Goal: Information Seeking & Learning: Learn about a topic

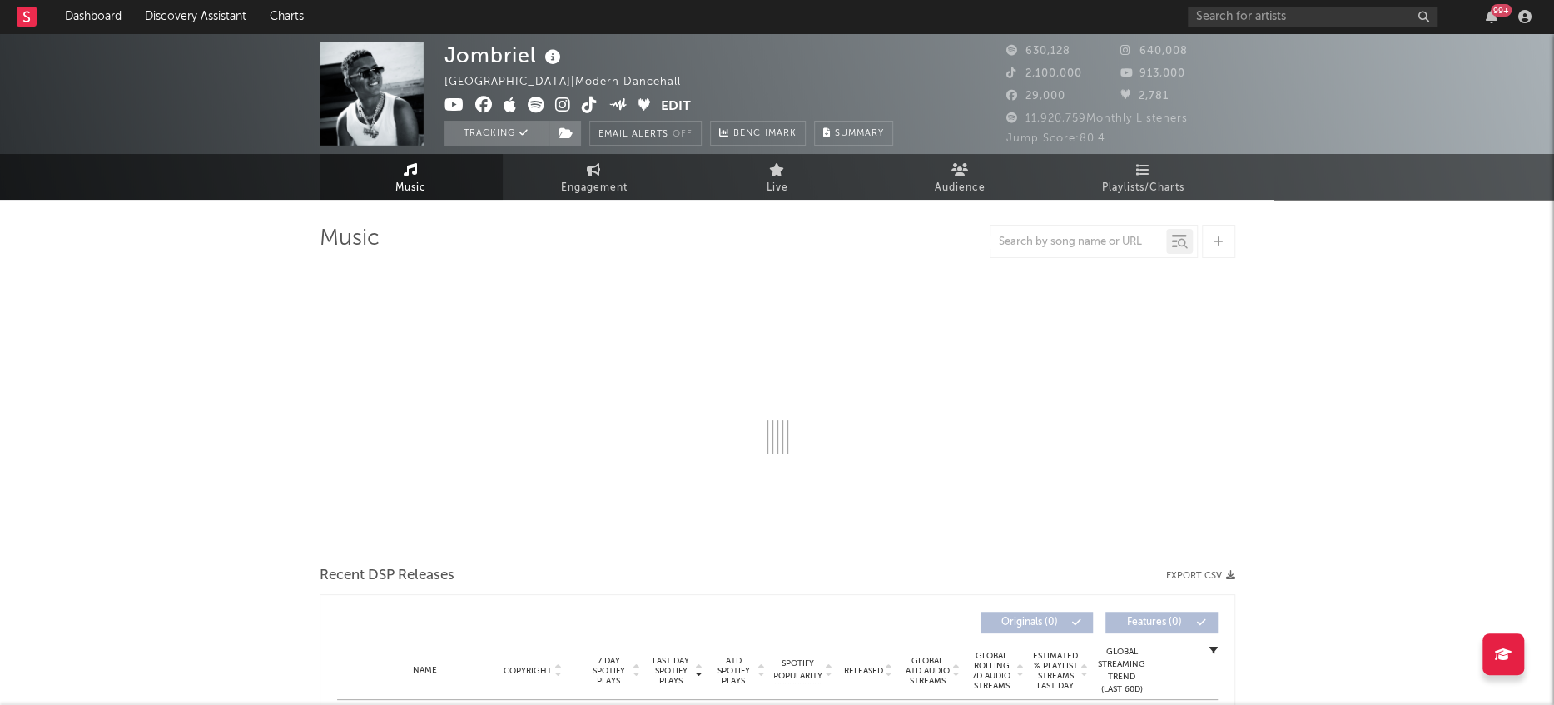
select select "6m"
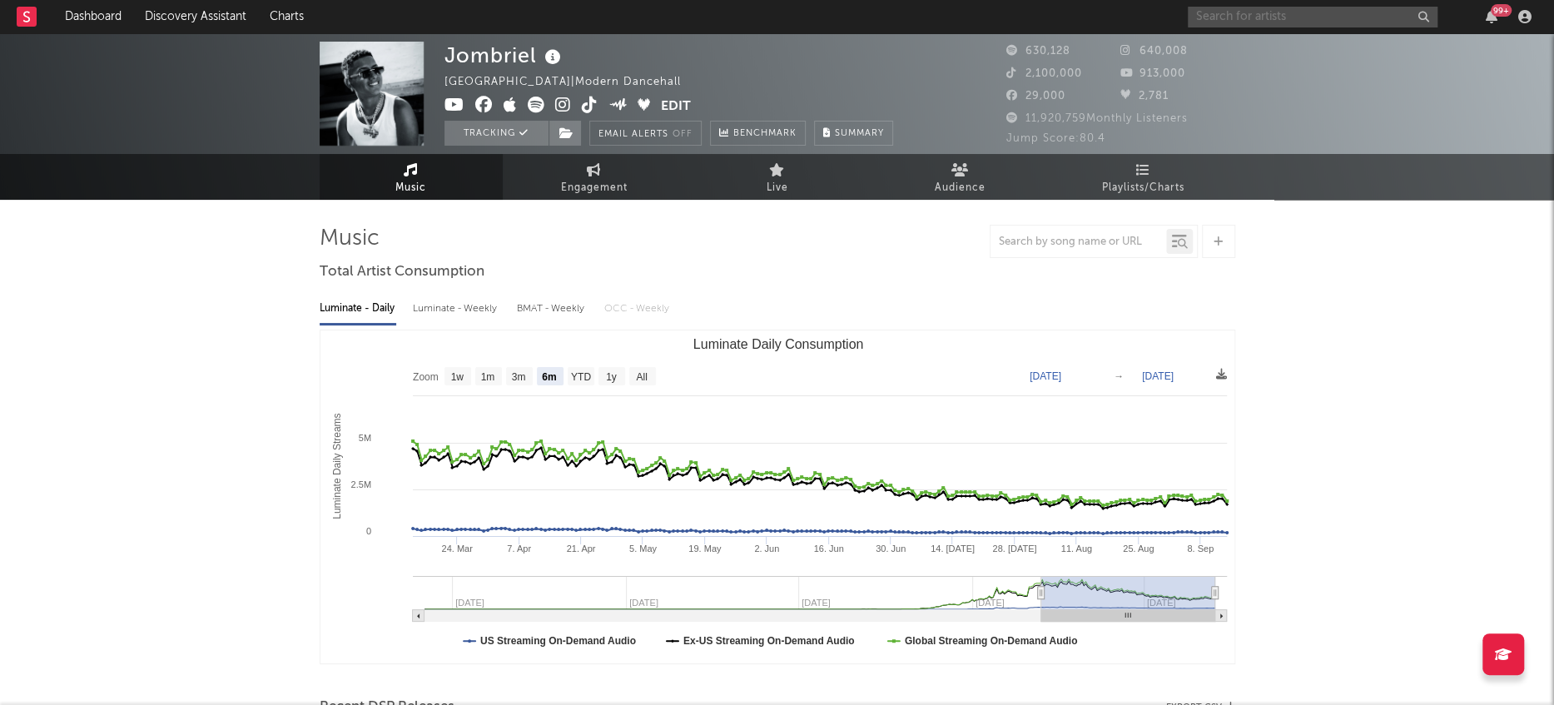
click at [1234, 19] on input "text" at bounding box center [1313, 17] width 250 height 21
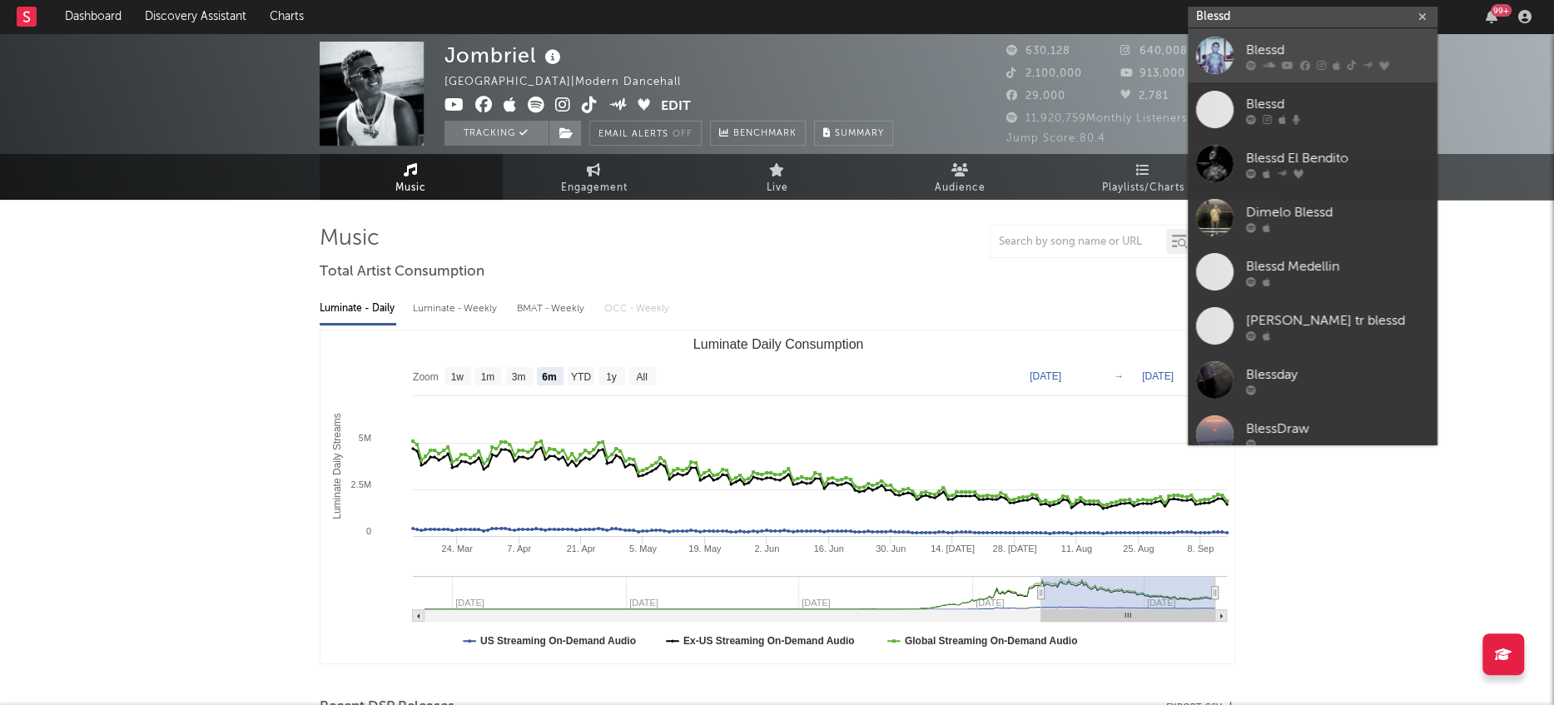
type input "Blessd"
click at [1213, 59] on div at bounding box center [1214, 55] width 37 height 37
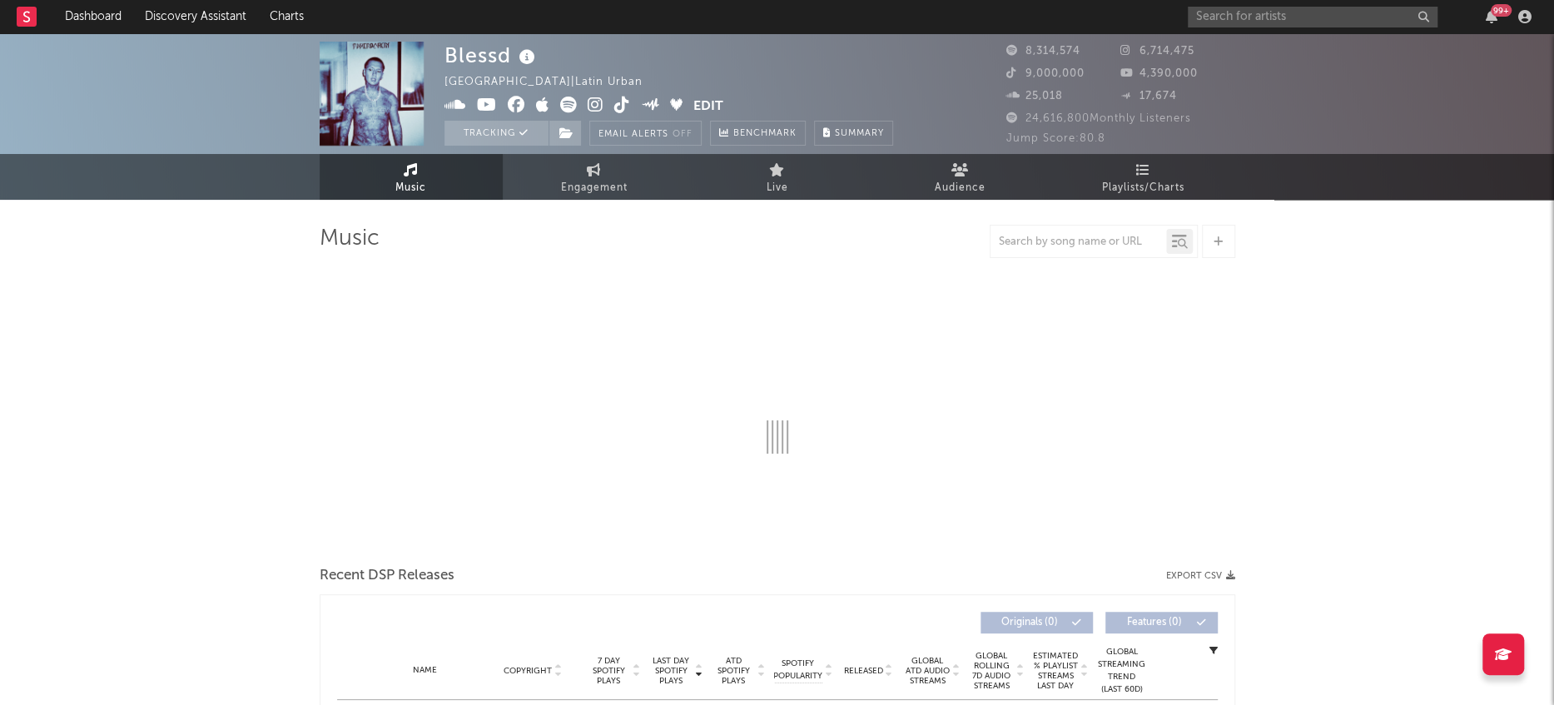
select select "6m"
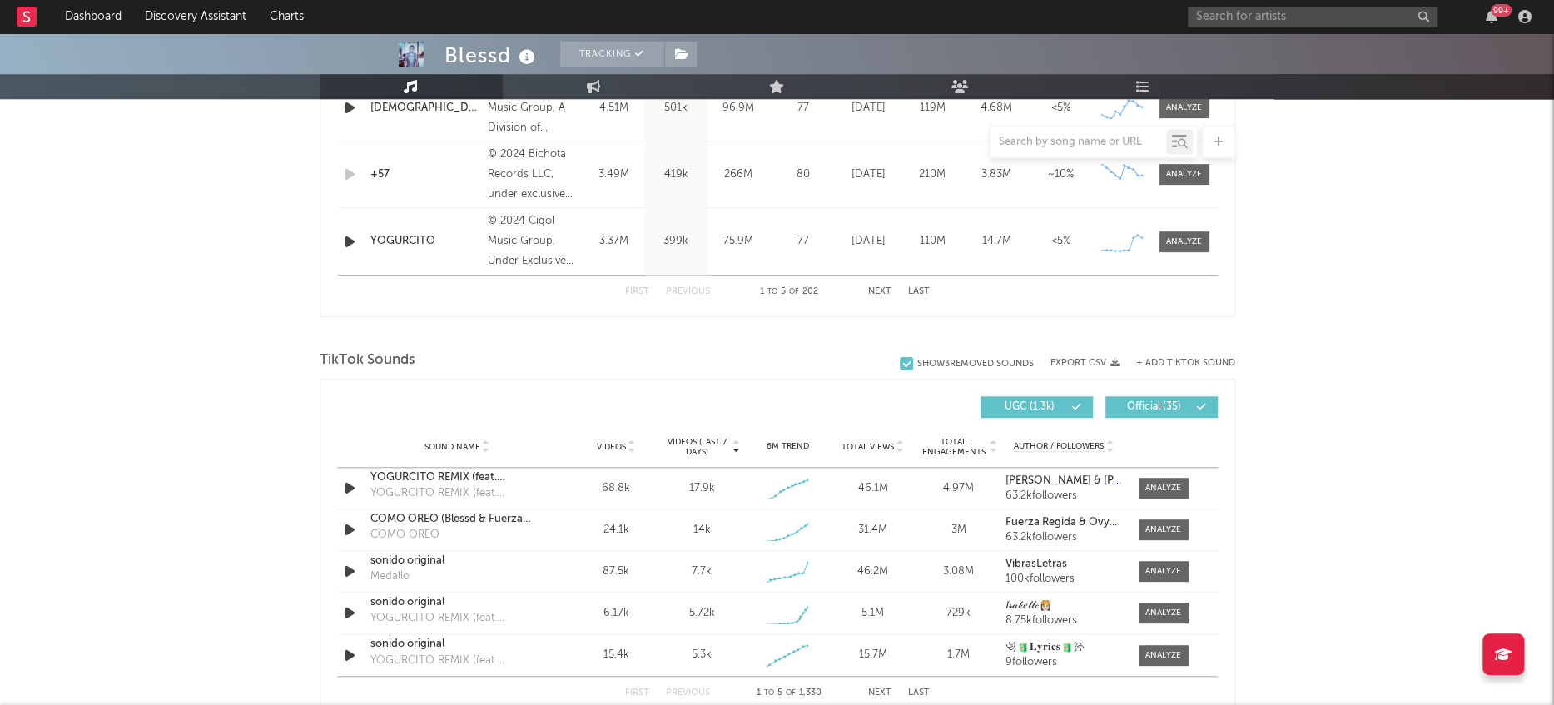
scroll to position [994, 0]
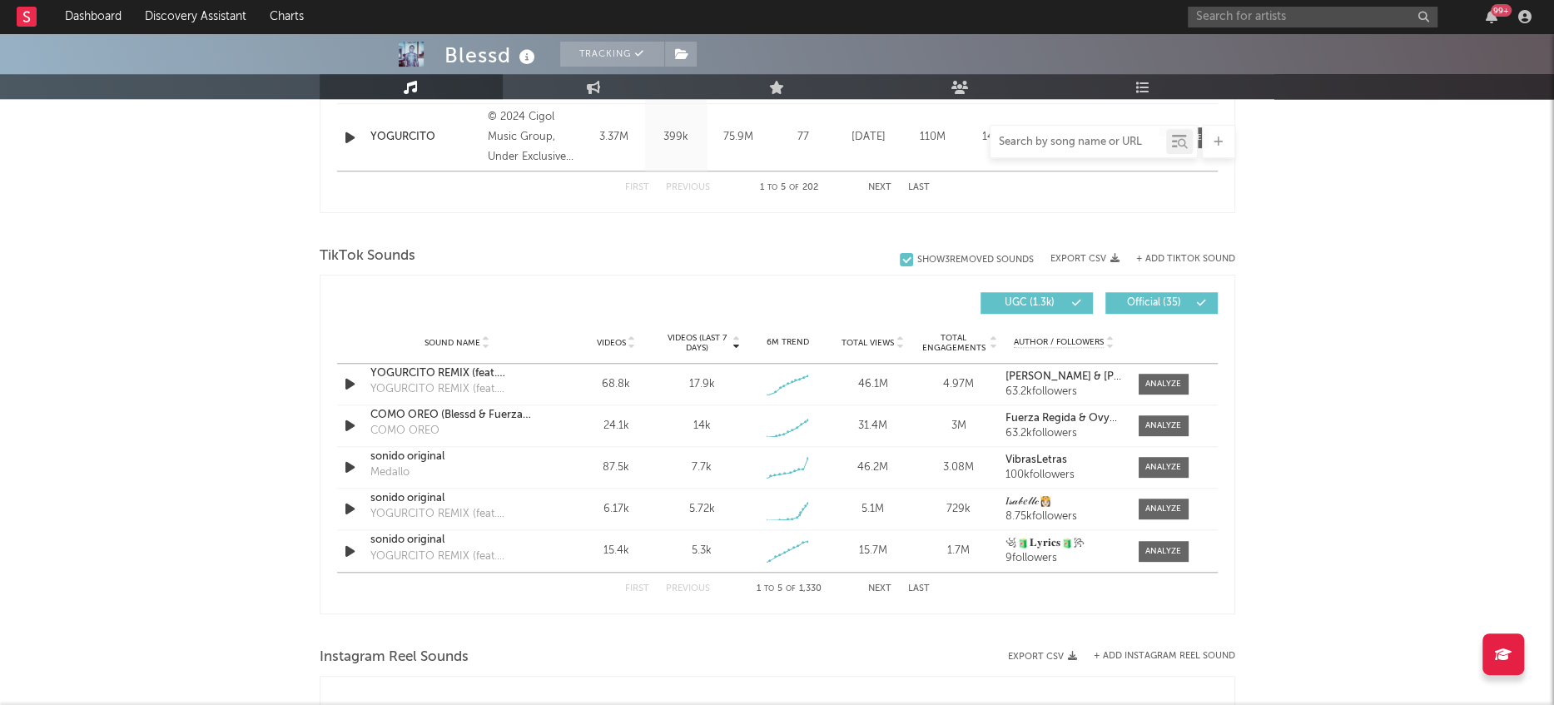
click at [1072, 137] on input "text" at bounding box center [1078, 142] width 176 height 13
click at [1178, 429] on div at bounding box center [1163, 425] width 36 height 12
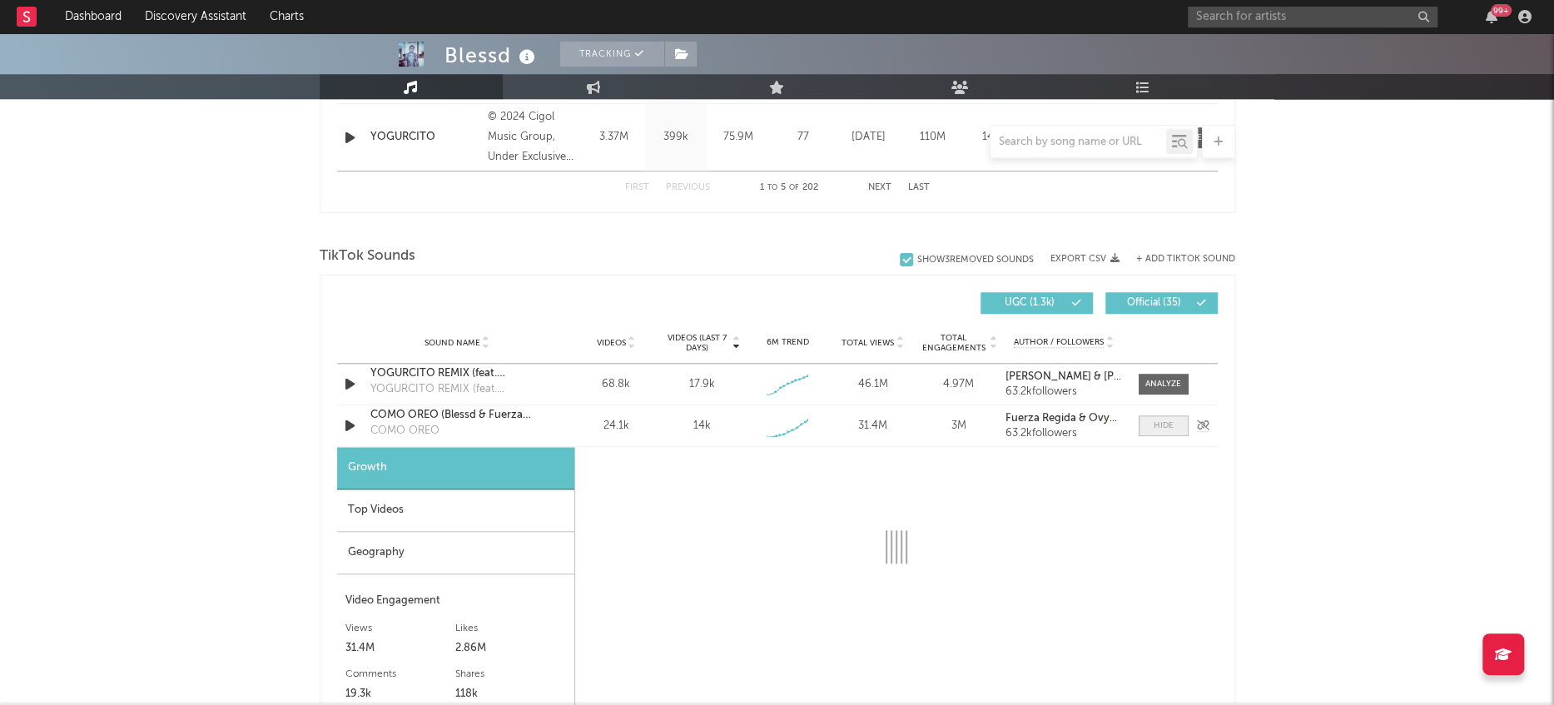
select select "1w"
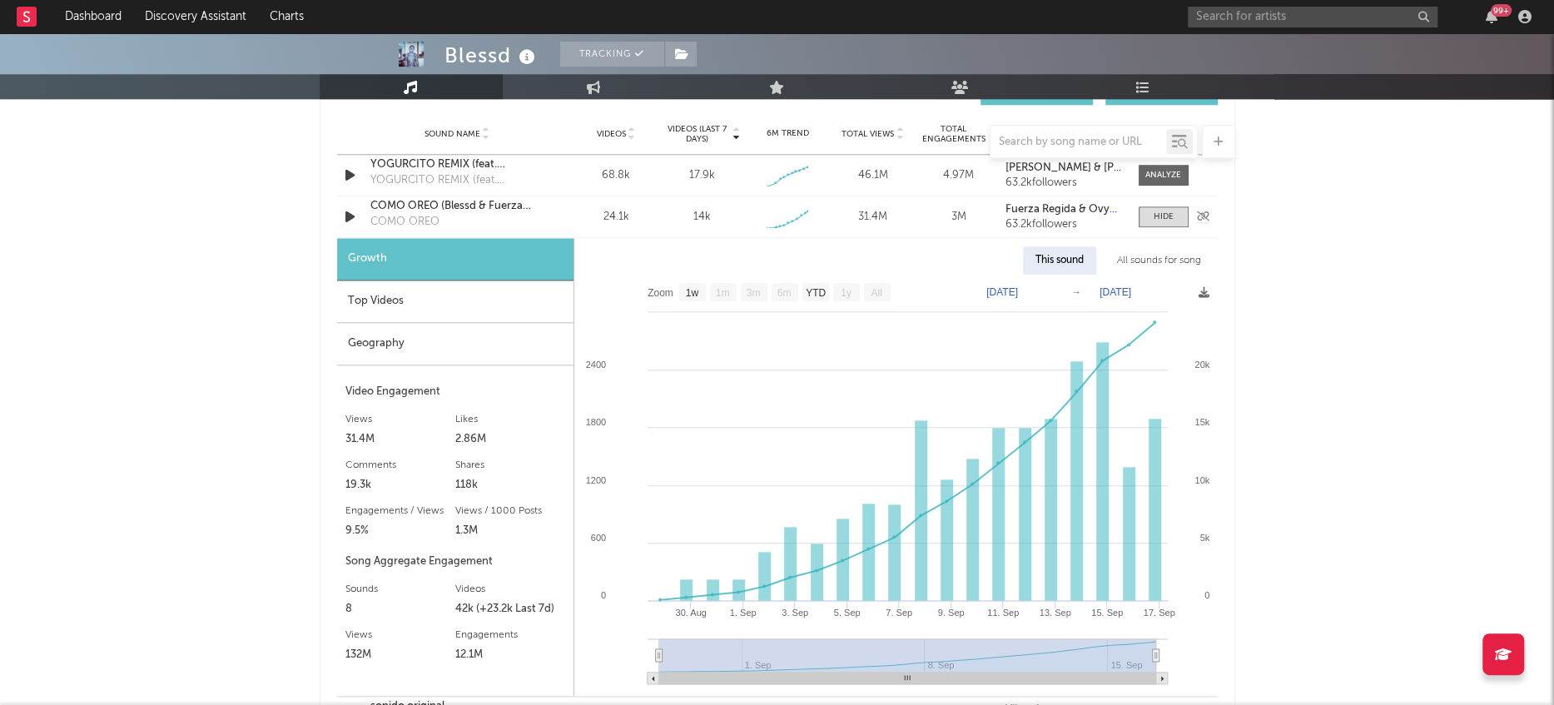
scroll to position [1245, 0]
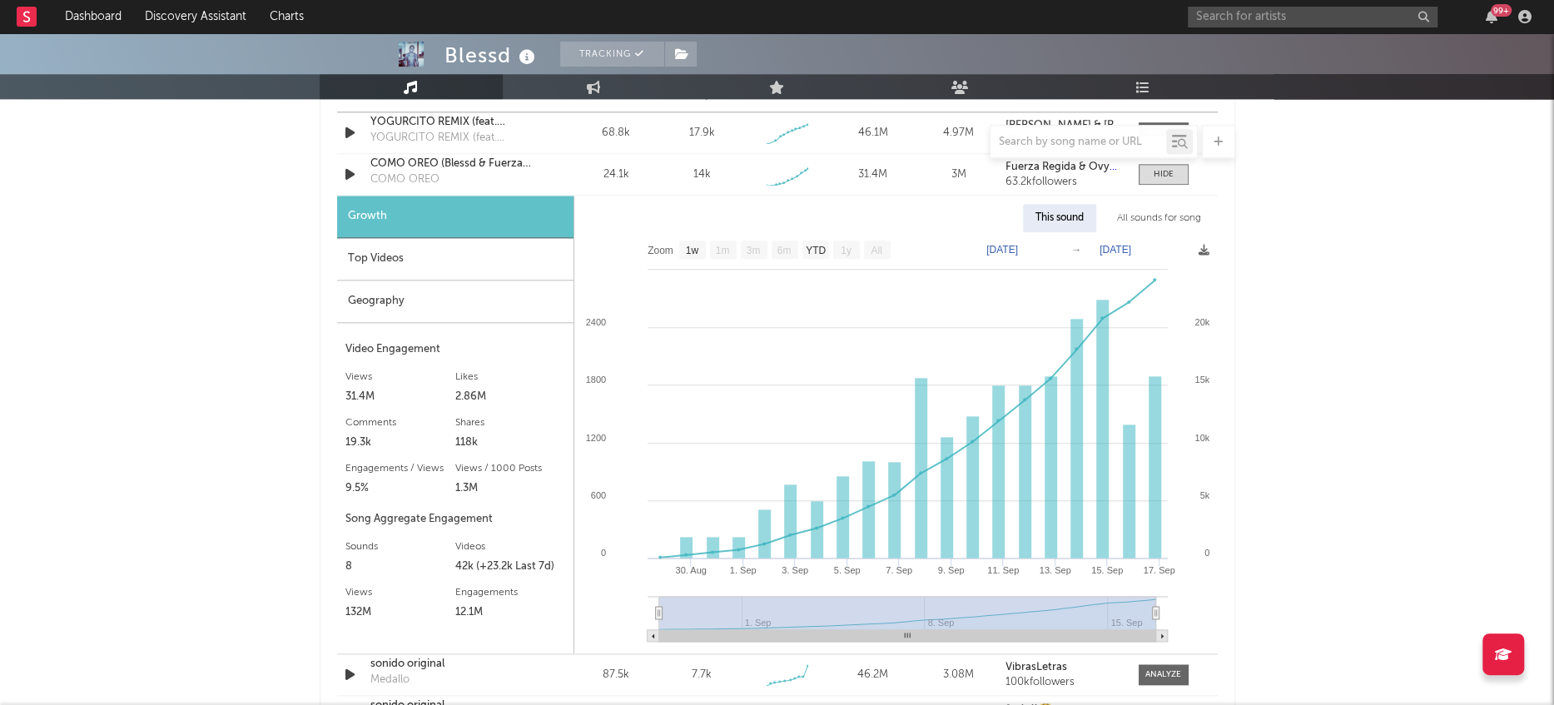
click at [375, 300] on div "Geography" at bounding box center [455, 301] width 236 height 42
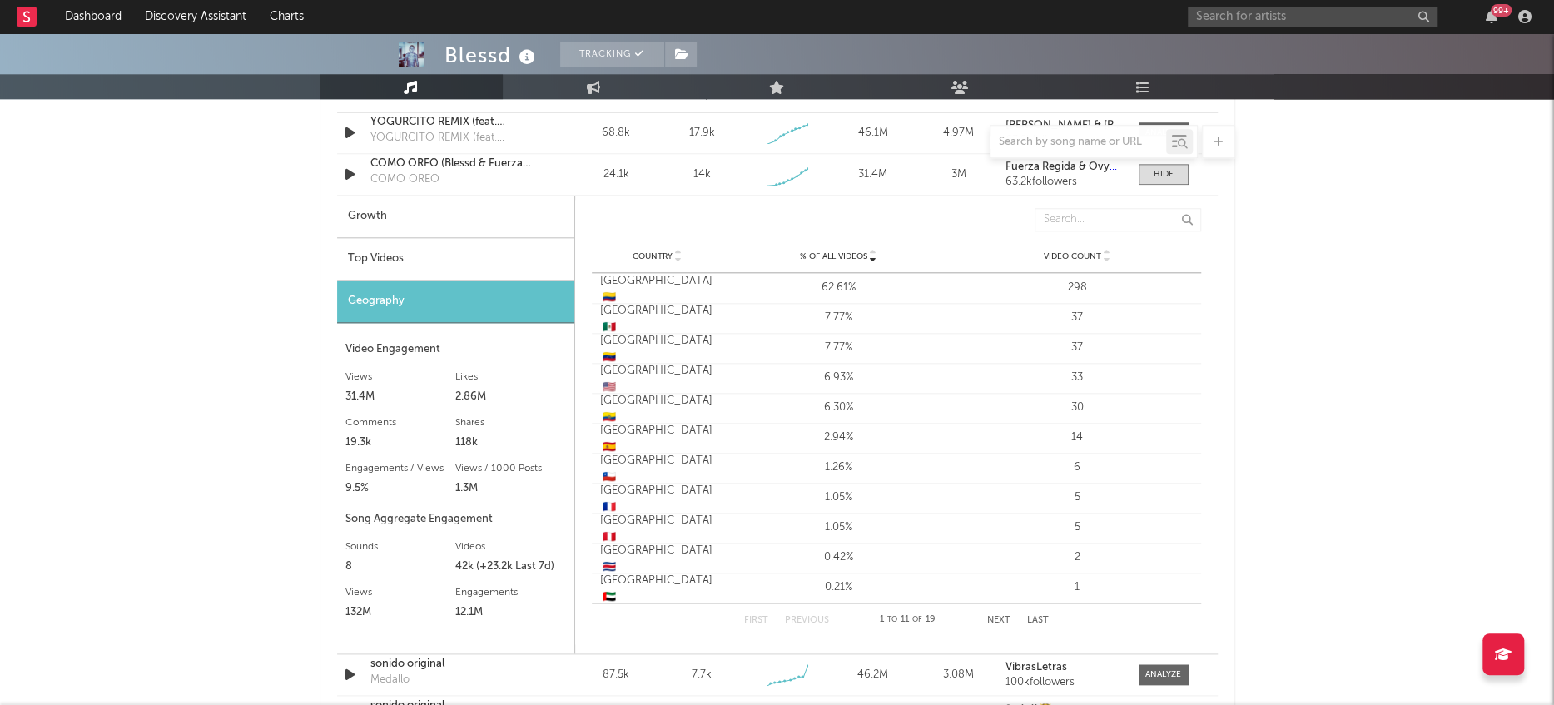
click at [441, 248] on div "Top Videos" at bounding box center [455, 259] width 237 height 42
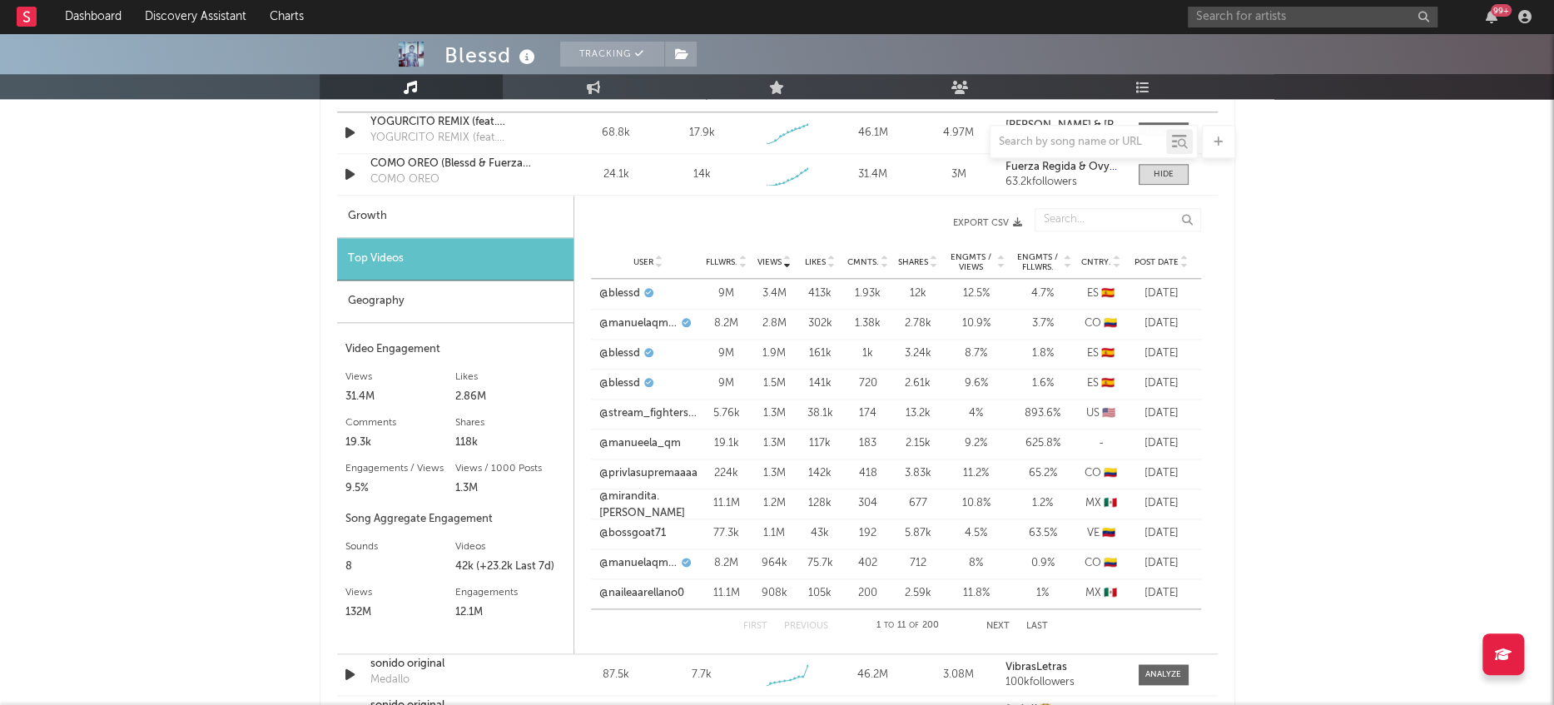
click at [450, 302] on div "Geography" at bounding box center [455, 301] width 236 height 42
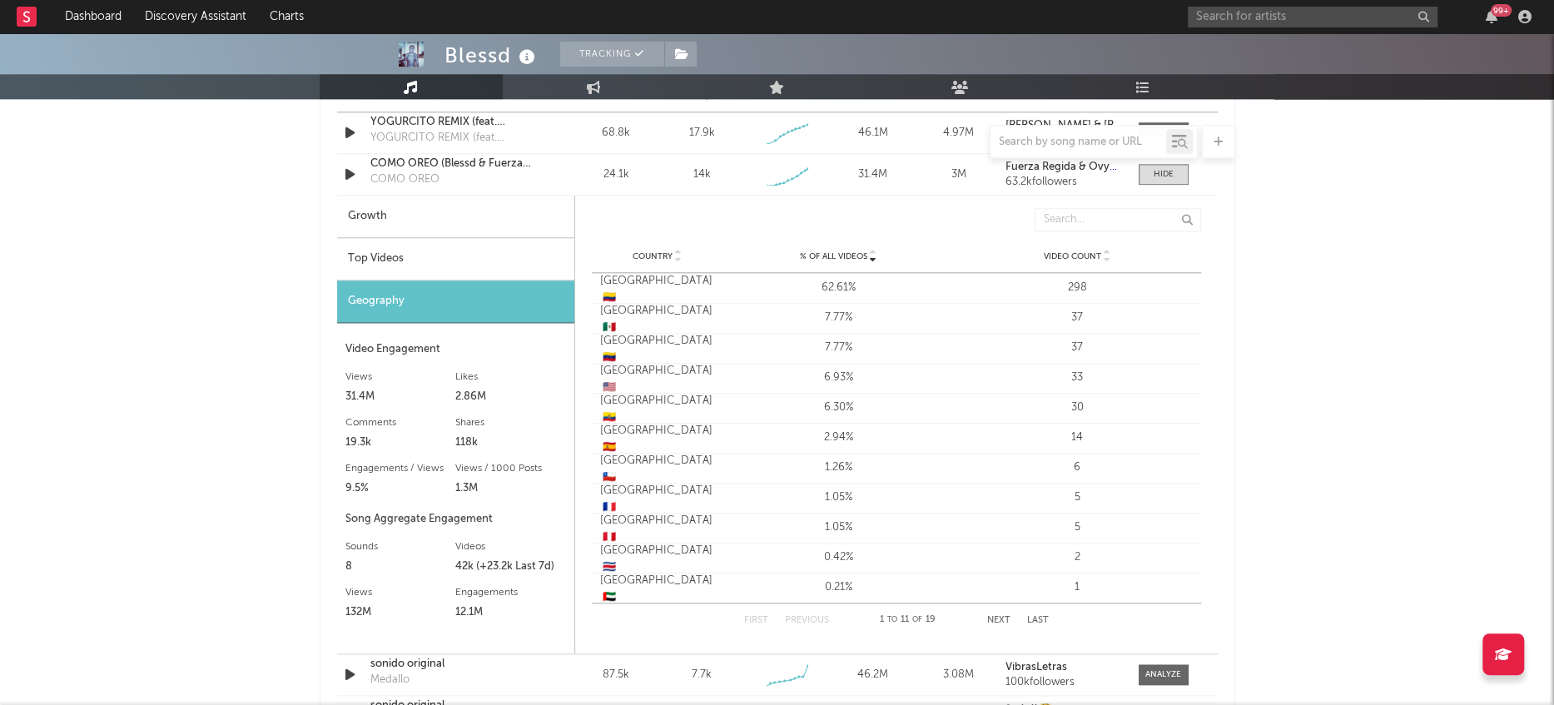
click at [398, 223] on div "Growth" at bounding box center [455, 217] width 237 height 42
select select "1w"
